Goal: Information Seeking & Learning: Learn about a topic

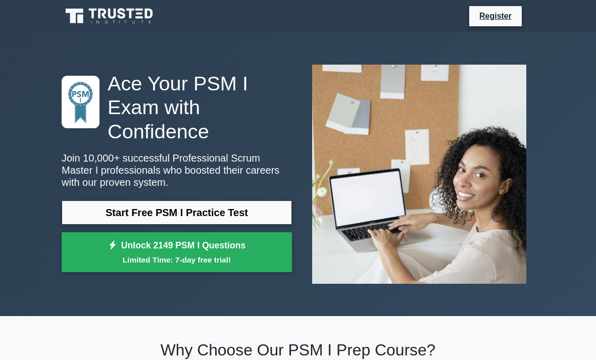
click at [86, 211] on link "Start Free PSM I Practice Test" at bounding box center [177, 213] width 230 height 24
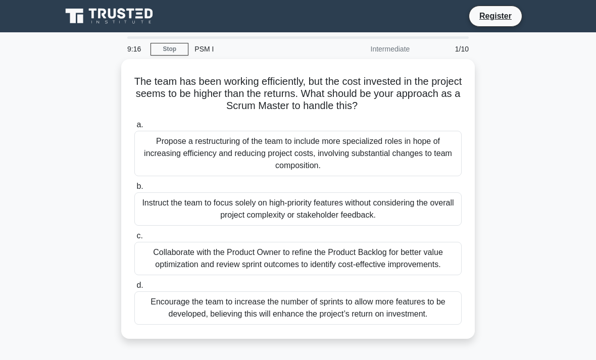
click at [402, 313] on div "Encourage the team to increase the number of sprints to allow more features to …" at bounding box center [297, 308] width 327 height 33
click at [134, 289] on input "d. Encourage the team to increase the number of sprints to allow more features …" at bounding box center [134, 285] width 0 height 7
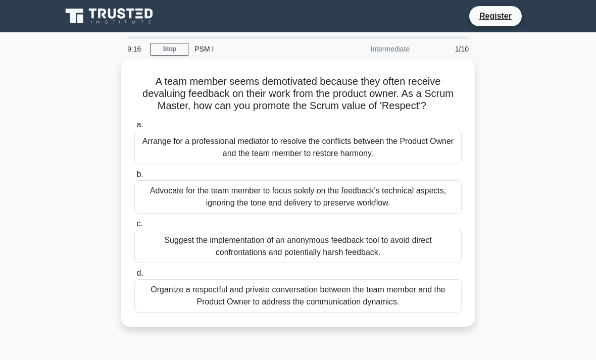
click at [408, 327] on div "A team member seems demotivated because they often receive devaluing feedback o…" at bounding box center [298, 193] width 354 height 268
click at [192, 259] on div "Suggest the implementation of an anonymous feedback tool to avoid direct confro…" at bounding box center [297, 246] width 327 height 33
click at [134, 227] on input "c. Suggest the implementation of an anonymous feedback tool to avoid direct con…" at bounding box center [134, 224] width 0 height 7
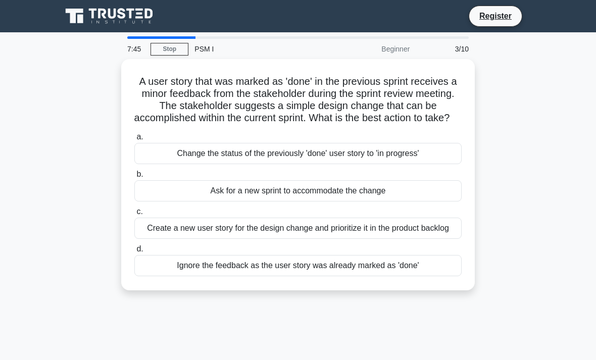
click at [325, 239] on div "Create a new user story for the design change and prioritize it in the product …" at bounding box center [297, 228] width 327 height 21
click at [134, 215] on input "c. Create a new user story for the design change and prioritize it in the produ…" at bounding box center [134, 212] width 0 height 7
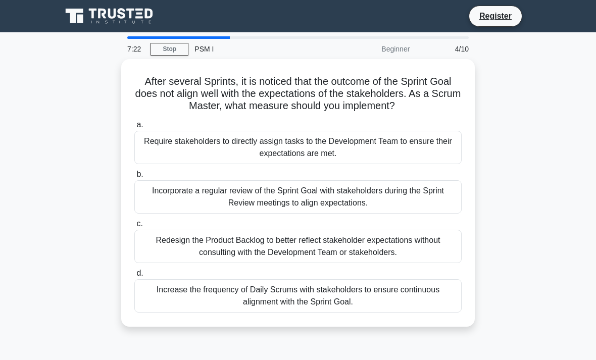
click at [317, 207] on div "Incorporate a regular review of the Sprint Goal with stakeholders during the Sp…" at bounding box center [297, 196] width 327 height 33
click at [134, 178] on input "b. Incorporate a regular review of the Sprint Goal with stakeholders during the…" at bounding box center [134, 174] width 0 height 7
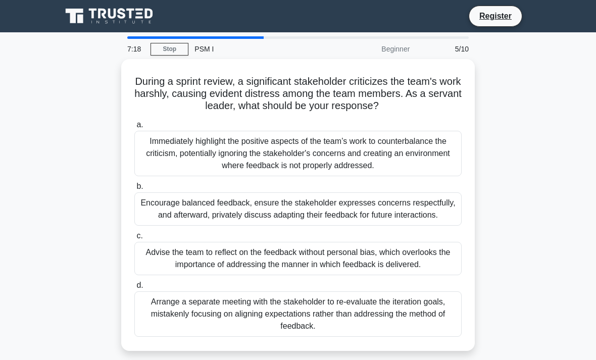
click at [328, 226] on div "Encourage balanced feedback, ensure the stakeholder expresses concerns respectf…" at bounding box center [297, 209] width 327 height 33
click at [134, 190] on input "b. Encourage balanced feedback, ensure the stakeholder expresses concerns respe…" at bounding box center [134, 186] width 0 height 7
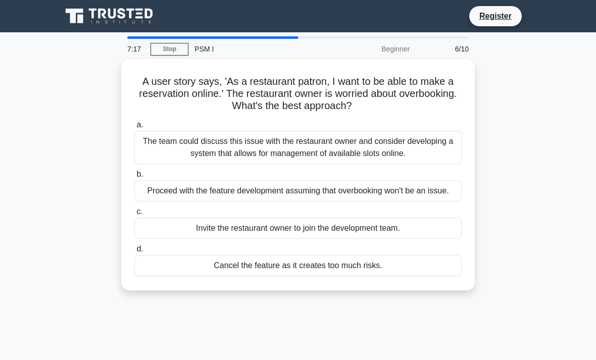
click at [328, 239] on div "Invite the restaurant owner to join the development team." at bounding box center [297, 228] width 327 height 21
click at [134, 215] on input "c. Invite the restaurant owner to join the development team." at bounding box center [134, 212] width 0 height 7
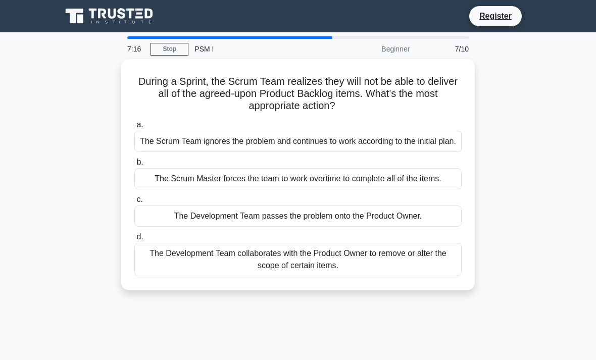
click at [385, 141] on div "The Scrum Team ignores the problem and continues to work according to the initi…" at bounding box center [297, 141] width 327 height 21
click at [134, 128] on input "a. The Scrum Team ignores the problem and continues to work according to the in…" at bounding box center [134, 125] width 0 height 7
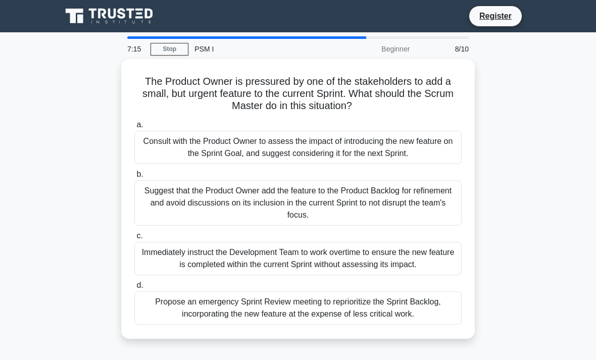
click at [357, 205] on div "Suggest that the Product Owner add the feature to the Product Backlog for refin…" at bounding box center [297, 202] width 327 height 45
click at [134, 178] on input "b. Suggest that the Product Owner add the feature to the Product Backlog for re…" at bounding box center [134, 174] width 0 height 7
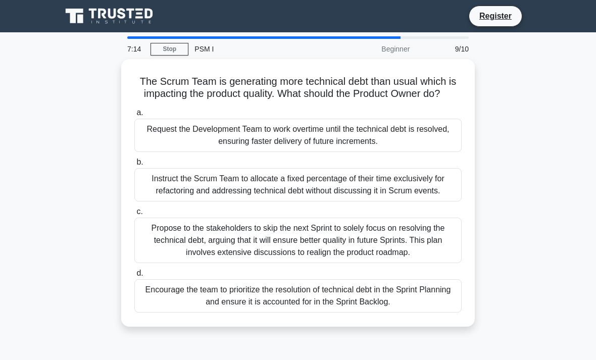
click at [373, 253] on div "Propose to the stakeholders to skip the next Sprint to solely focus on resolvin…" at bounding box center [297, 240] width 327 height 45
click at [134, 215] on input "c. Propose to the stakeholders to skip the next Sprint to solely focus on resol…" at bounding box center [134, 212] width 0 height 7
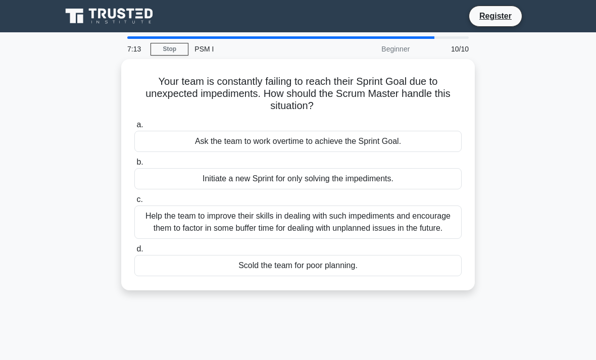
click at [380, 176] on div "Initiate a new Sprint for only solving the impediments." at bounding box center [297, 178] width 327 height 21
click at [134, 166] on input "b. Initiate a new Sprint for only solving the impediments." at bounding box center [134, 162] width 0 height 7
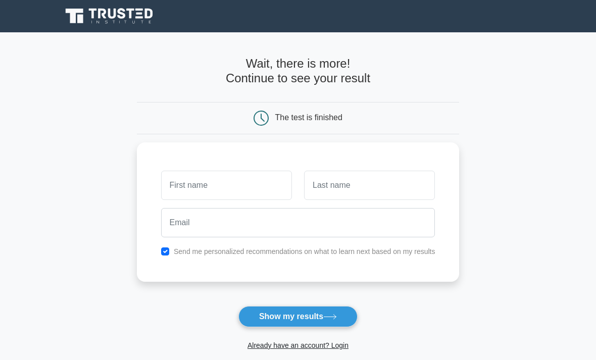
click at [258, 185] on input "text" at bounding box center [226, 185] width 131 height 29
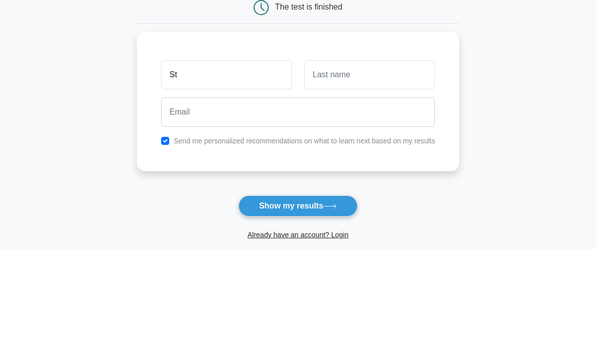
type input "Ste"
type input "Stefnie"
click at [329, 145] on div "Stefnie Send me personalized recommendations on what to learn next based on my …" at bounding box center [298, 211] width 323 height 139
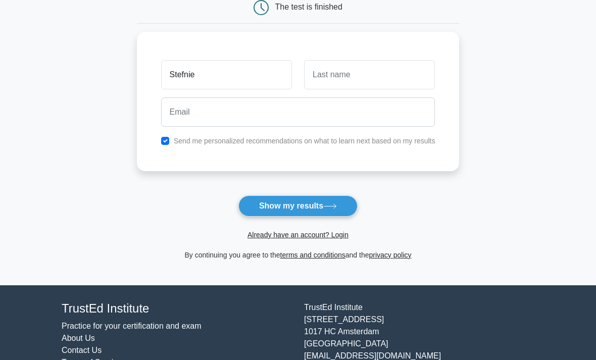
click at [315, 166] on div "Stefnie Send me personalized recommendations on what to learn next based on my …" at bounding box center [298, 101] width 323 height 139
click at [411, 67] on input "text" at bounding box center [369, 74] width 131 height 29
type input "Des Bordes"
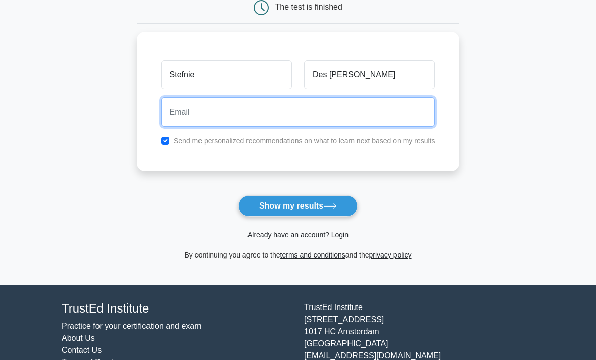
click at [302, 122] on input "email" at bounding box center [298, 112] width 274 height 29
type input "lovinxsteffyxtt@gmail.com"
click at [298, 205] on button "Show my results" at bounding box center [297, 206] width 119 height 21
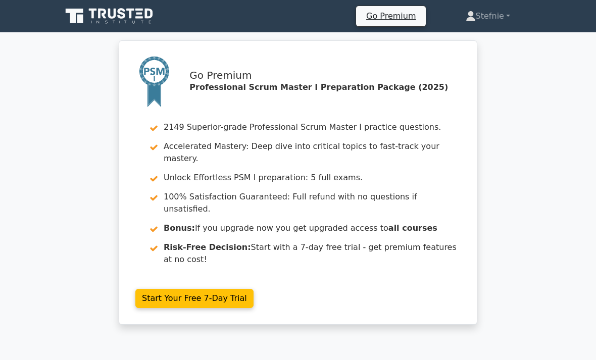
click at [492, 12] on link "Stefnie" at bounding box center [488, 16] width 93 height 20
click at [475, 58] on link "Settings" at bounding box center [482, 56] width 80 height 16
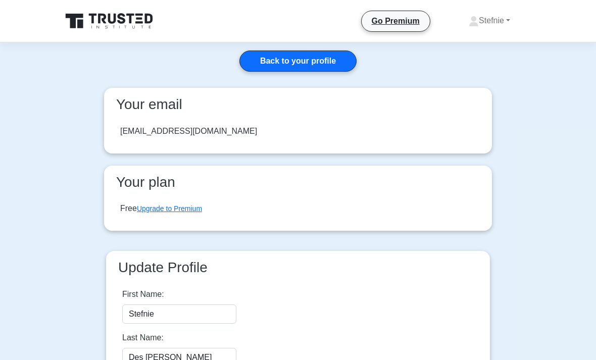
click at [498, 20] on link "Stefnie" at bounding box center [490, 21] width 90 height 20
click at [487, 44] on link "Profile" at bounding box center [485, 44] width 80 height 16
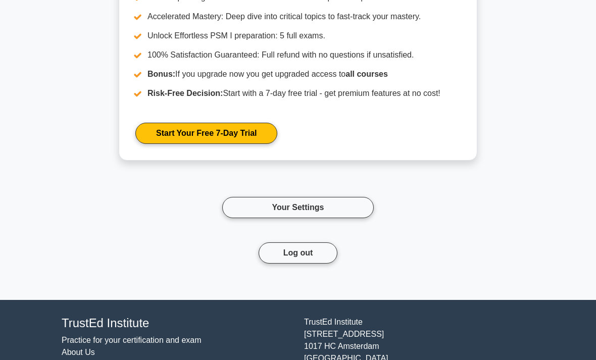
scroll to position [1158, 0]
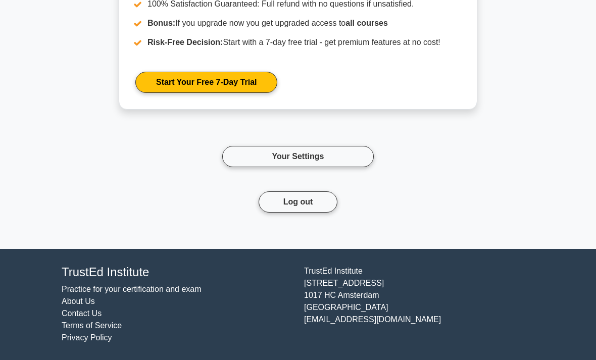
click at [321, 213] on button "Log out" at bounding box center [298, 202] width 79 height 21
